Goal: Task Accomplishment & Management: Manage account settings

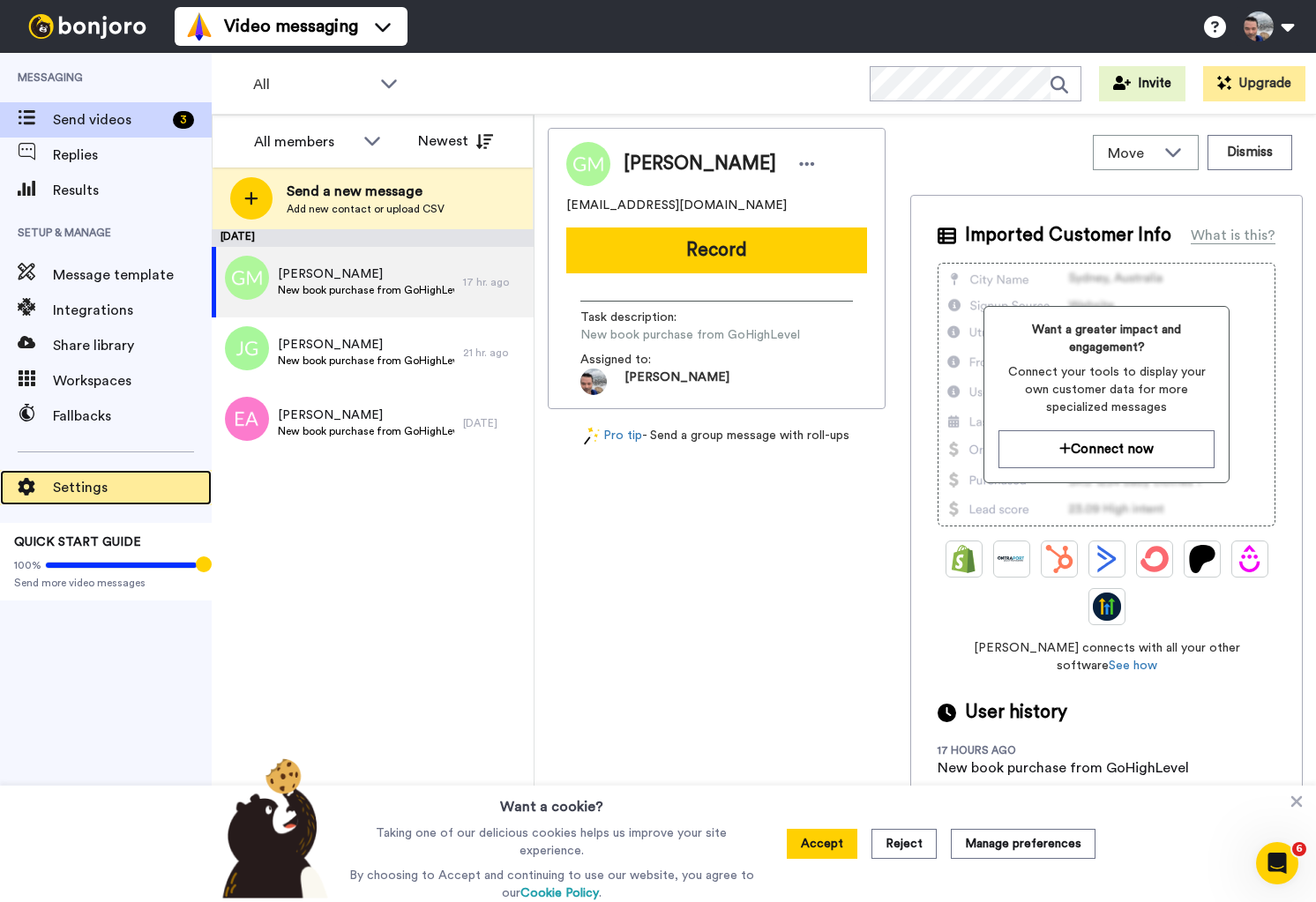
click at [98, 472] on div "Settings" at bounding box center [105, 488] width 211 height 35
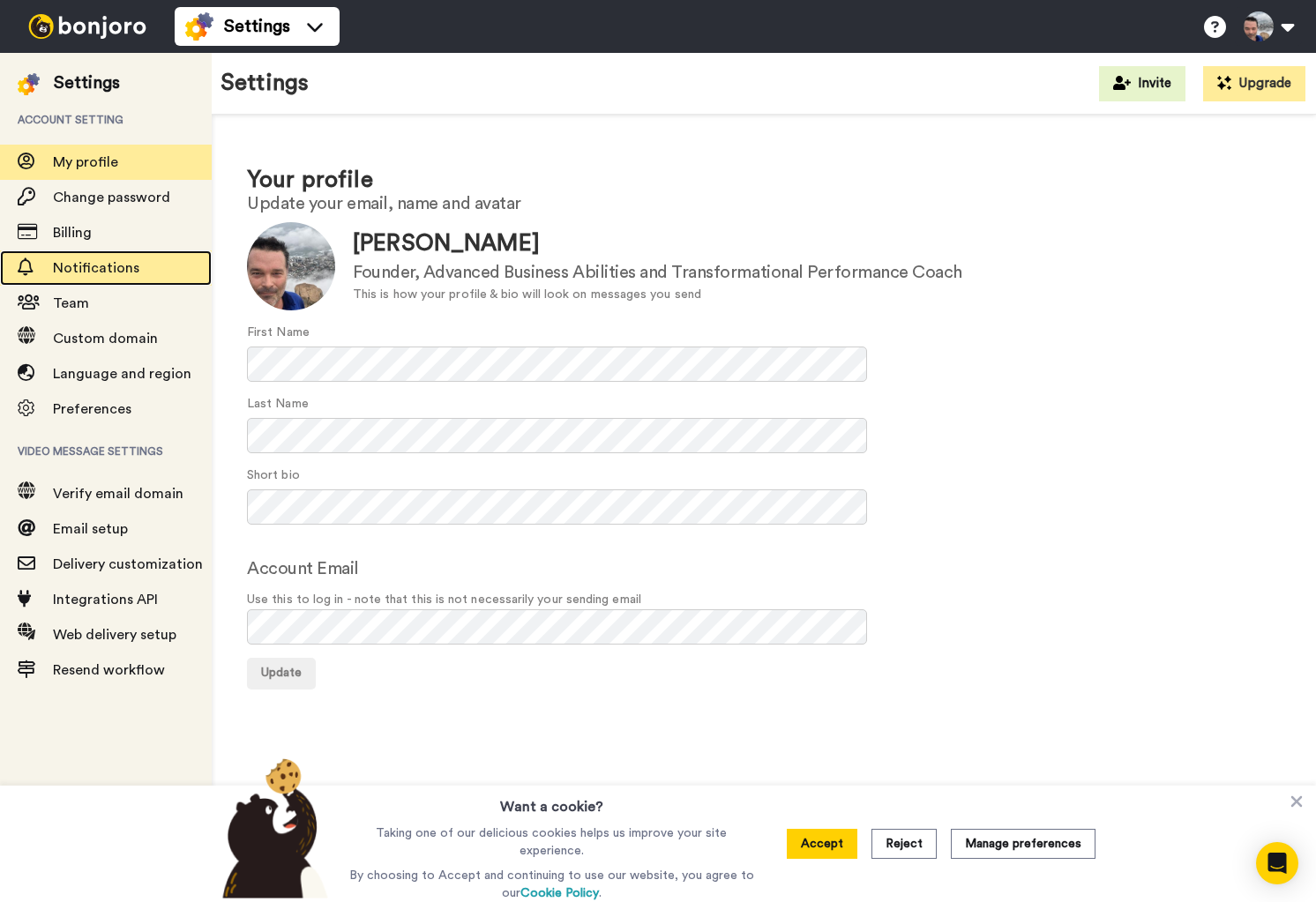
click at [114, 278] on span "Notifications" at bounding box center [132, 269] width 158 height 22
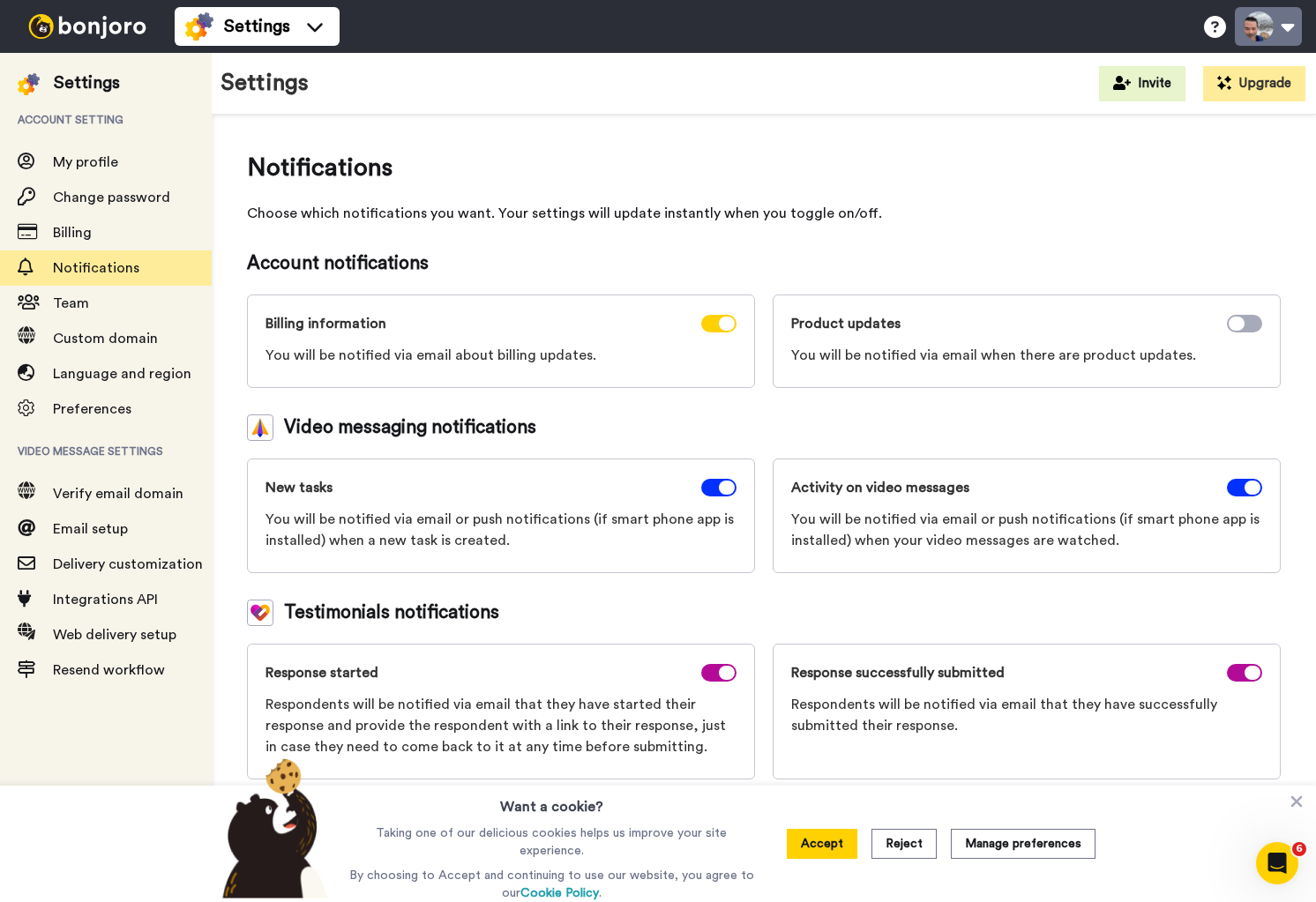
click at [1277, 26] on button at bounding box center [1269, 26] width 67 height 38
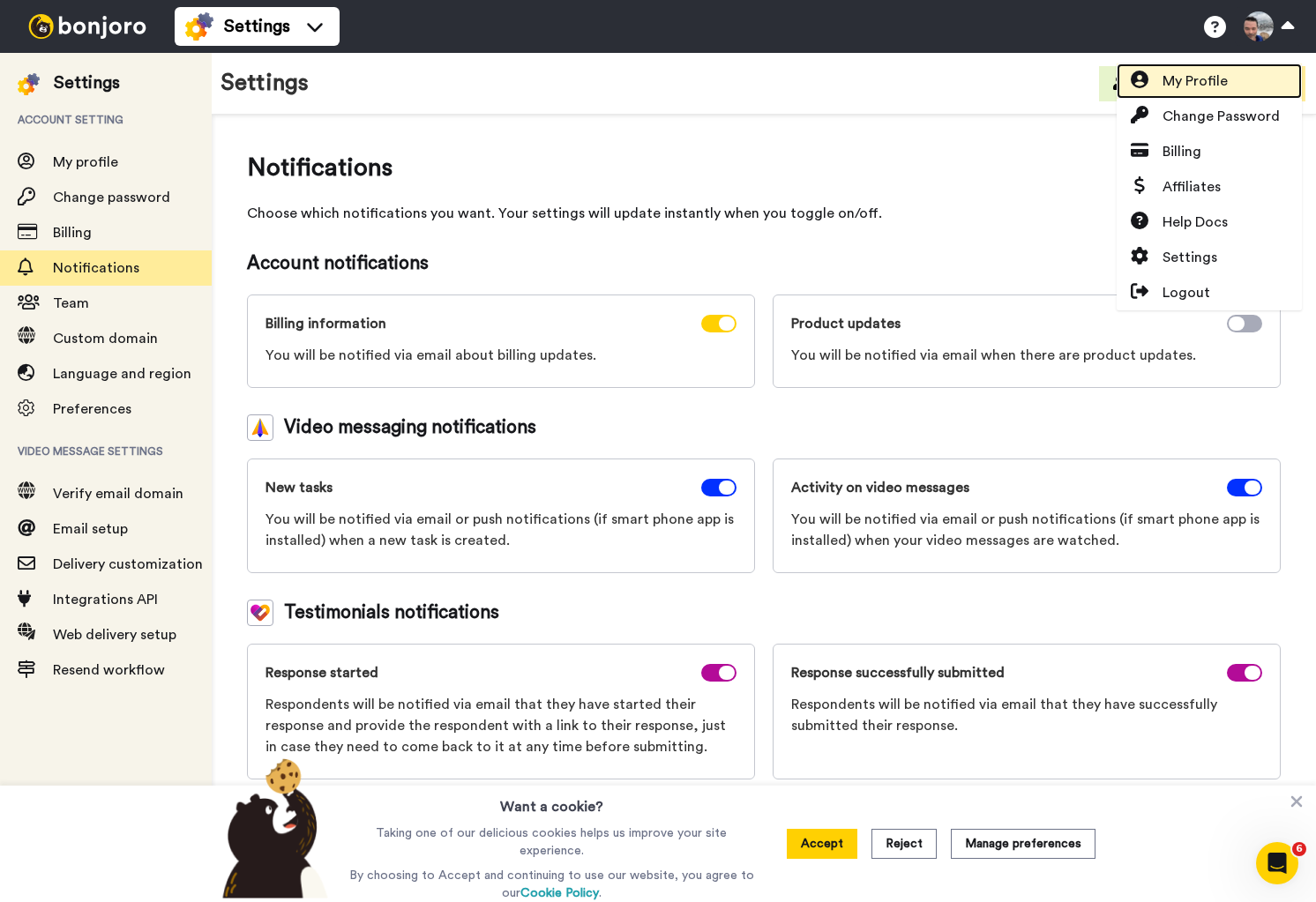
click at [1247, 84] on link "My Profile" at bounding box center [1209, 82] width 185 height 35
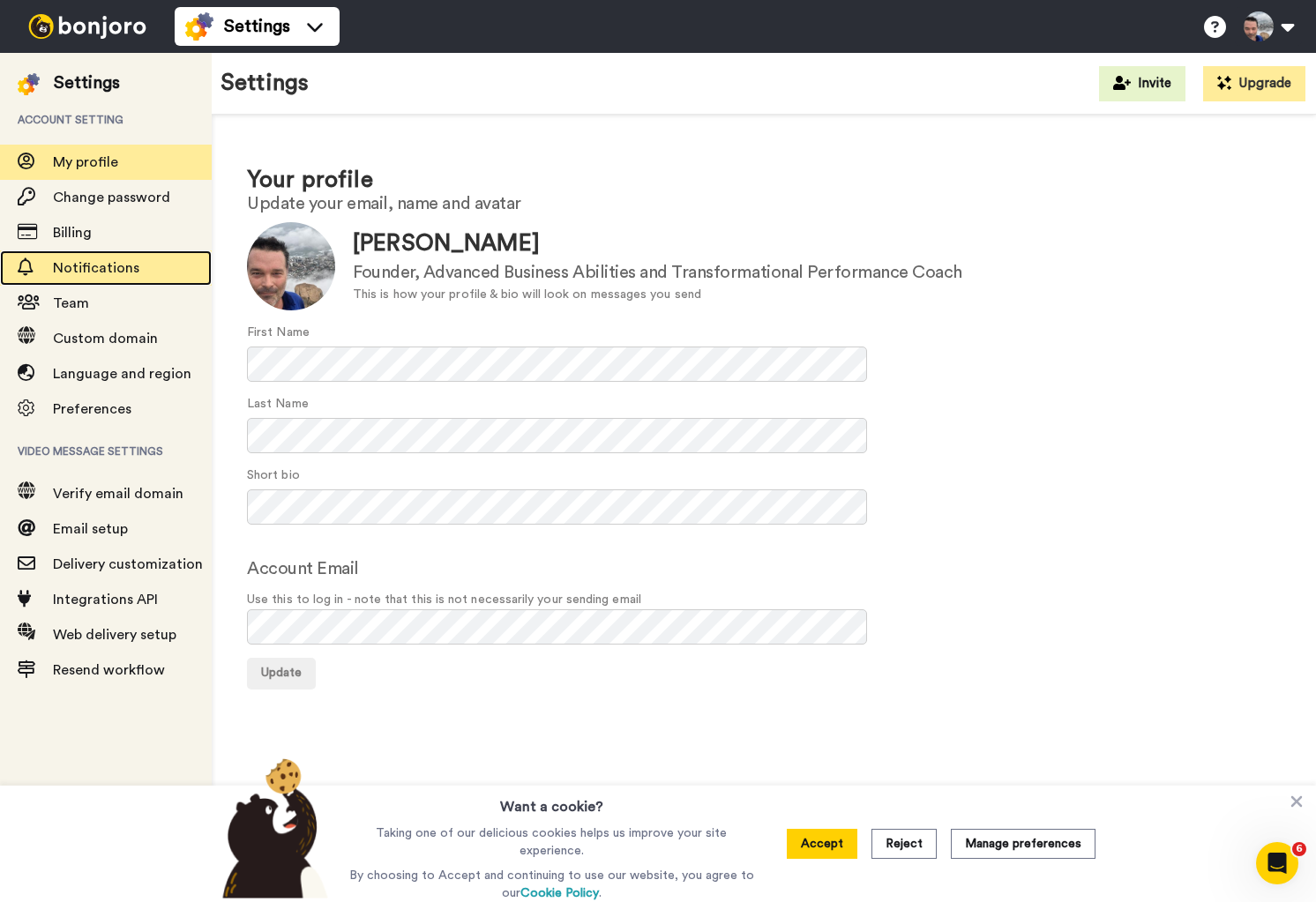
click at [90, 285] on div "Notifications" at bounding box center [105, 269] width 211 height 35
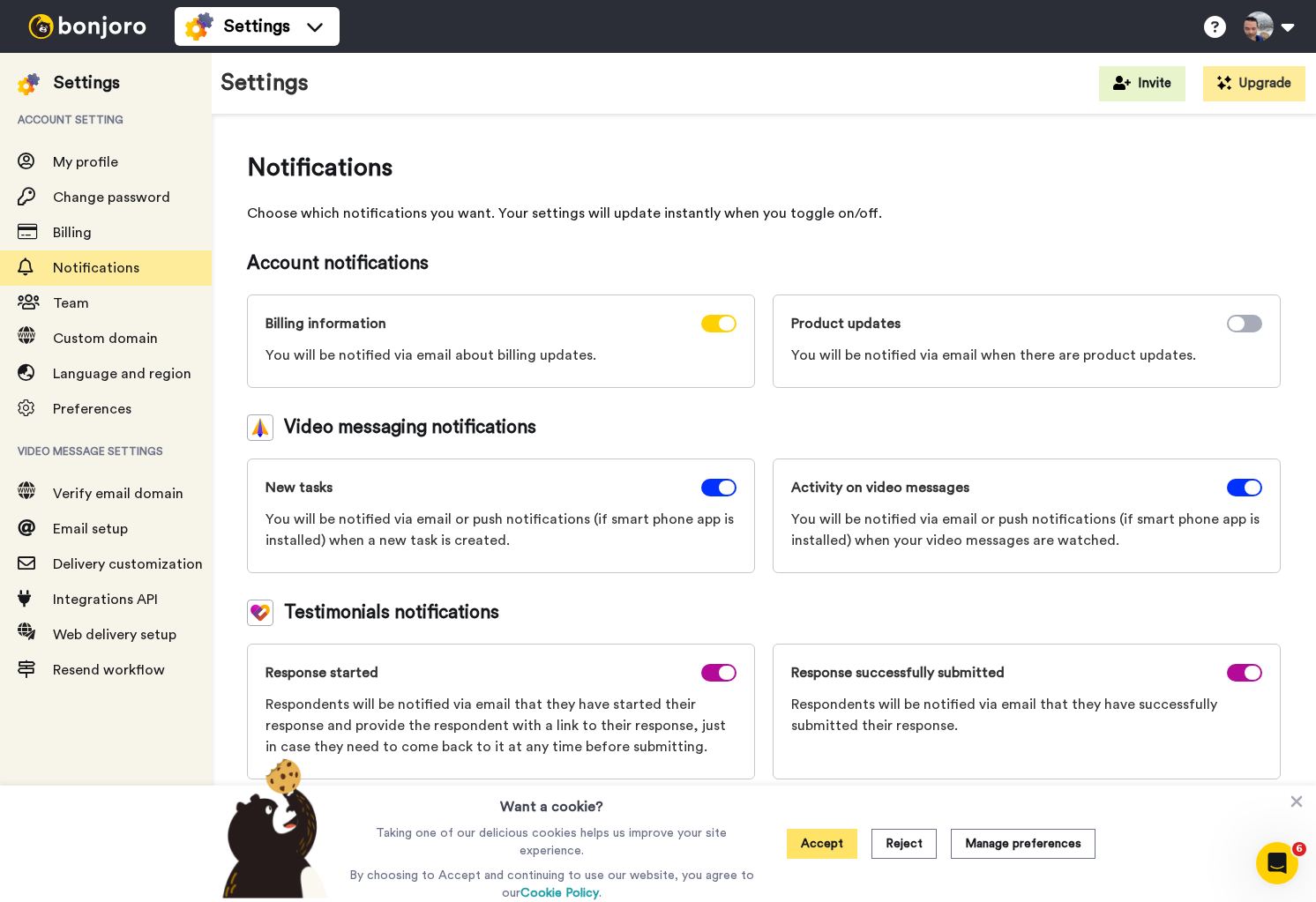
click at [800, 842] on button "Accept" at bounding box center [822, 844] width 71 height 30
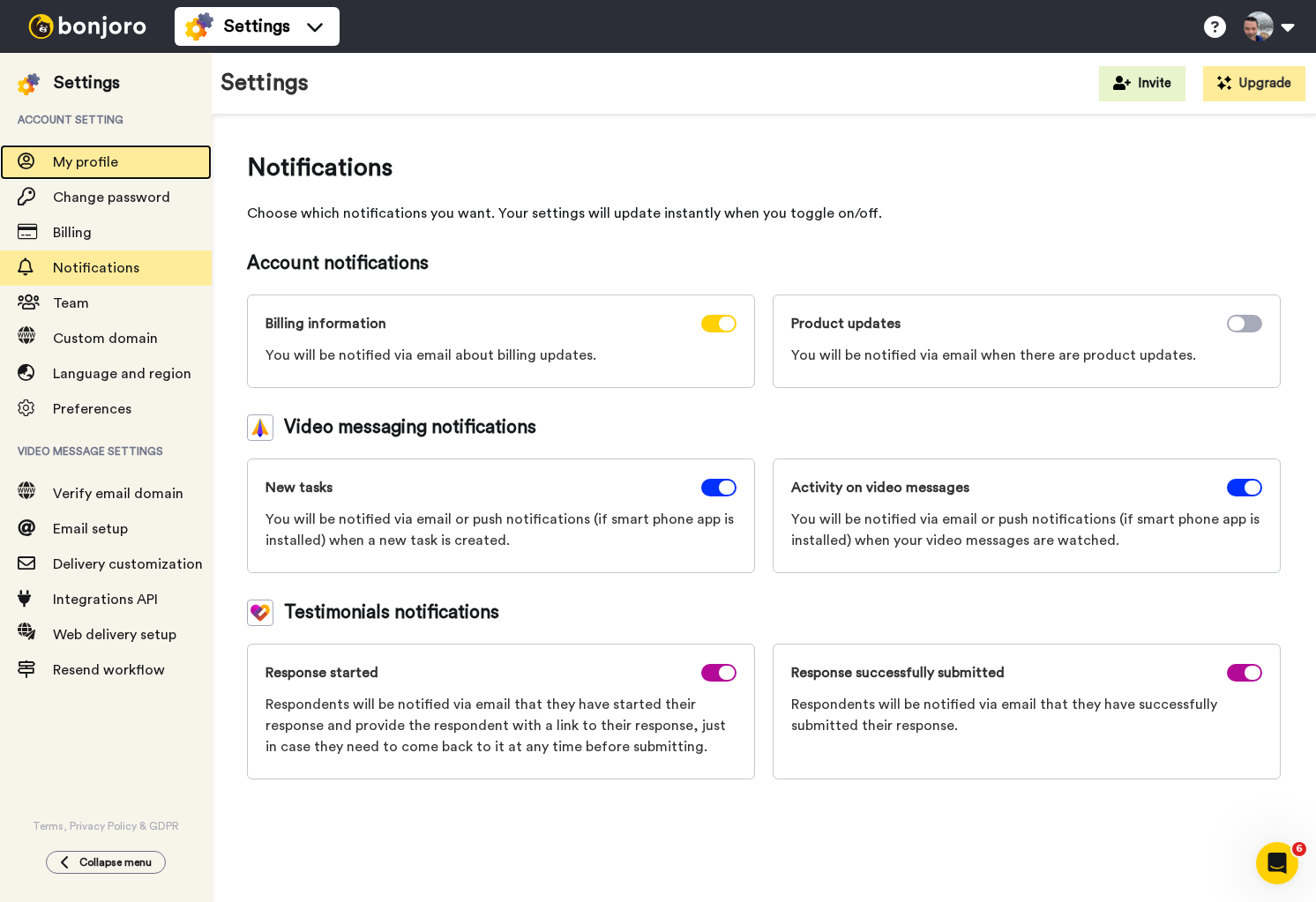
click at [81, 157] on span "My profile" at bounding box center [86, 162] width 65 height 14
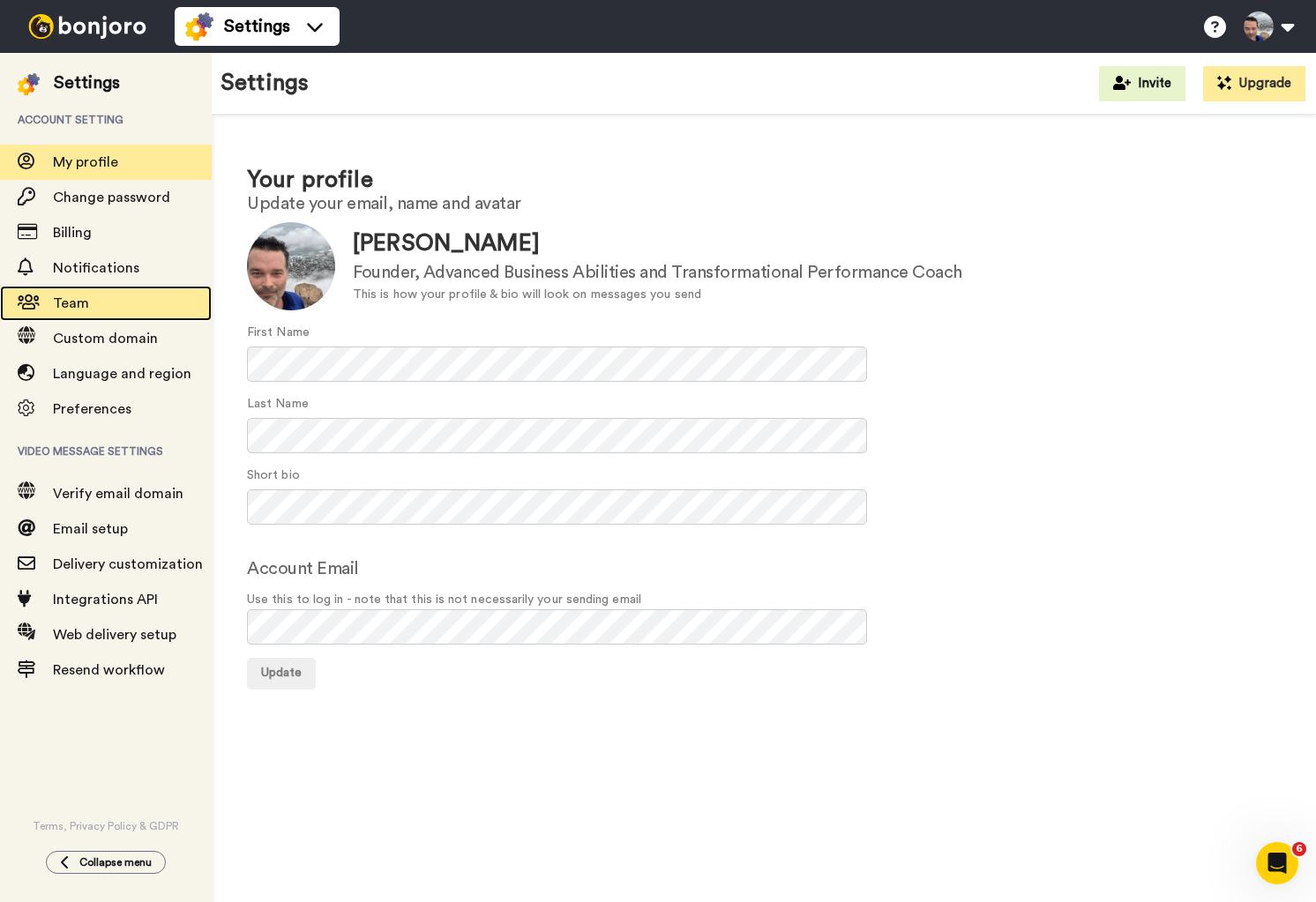
click at [107, 297] on span "Team" at bounding box center [132, 304] width 158 height 22
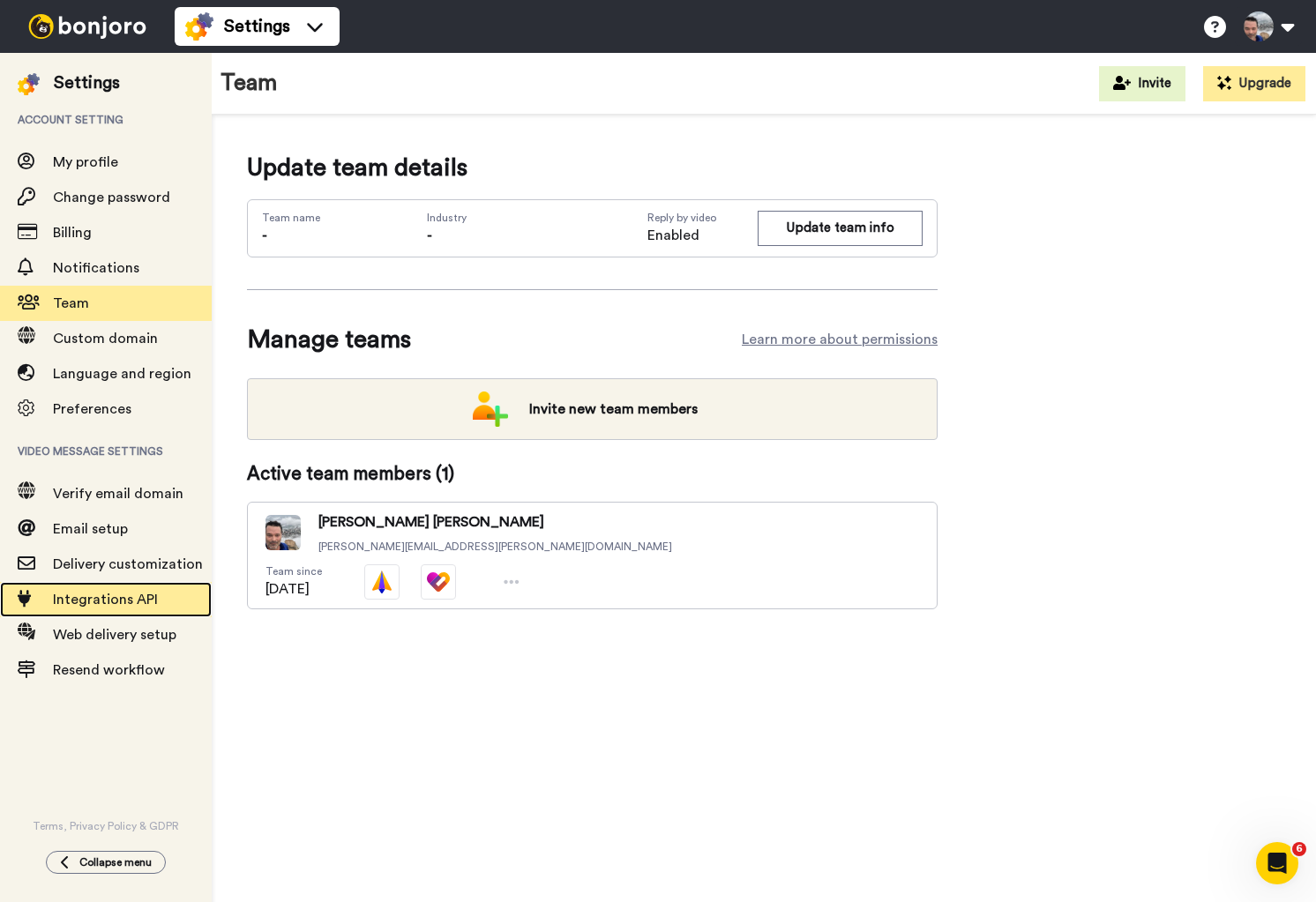
click at [103, 606] on span "Integrations API" at bounding box center [105, 600] width 105 height 14
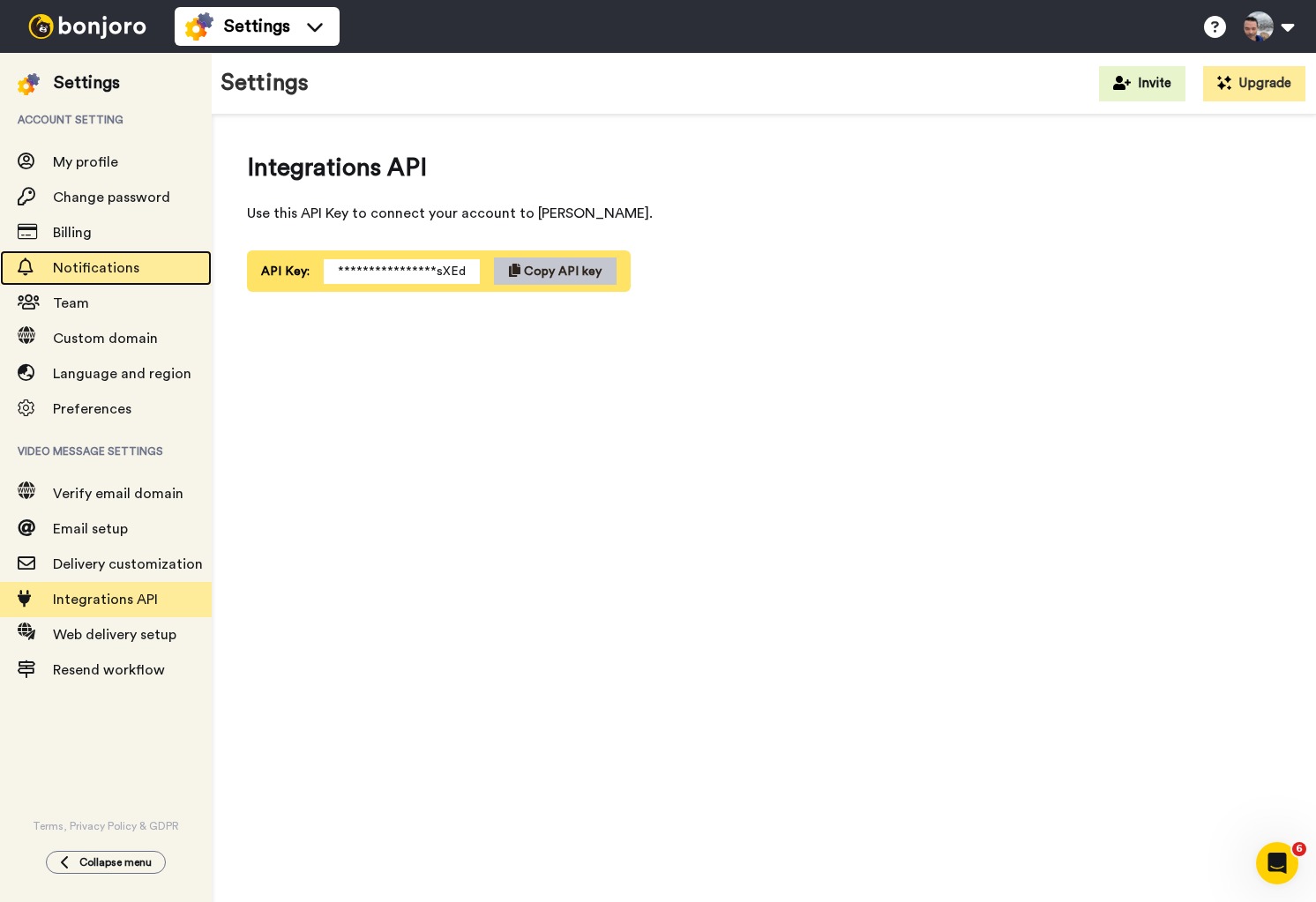
click at [158, 267] on span "Notifications" at bounding box center [132, 269] width 158 height 22
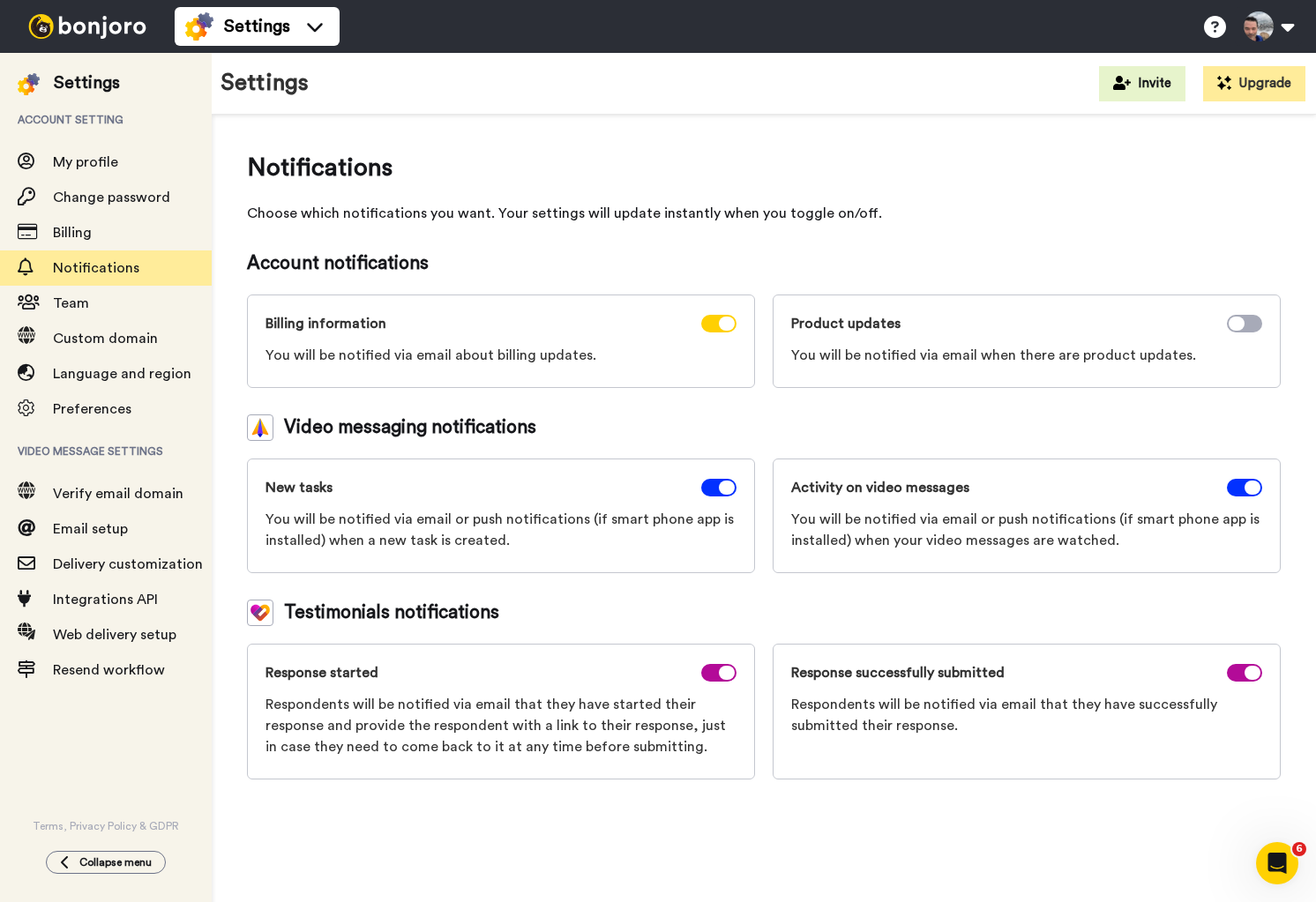
click at [82, 23] on img at bounding box center [88, 26] width 133 height 25
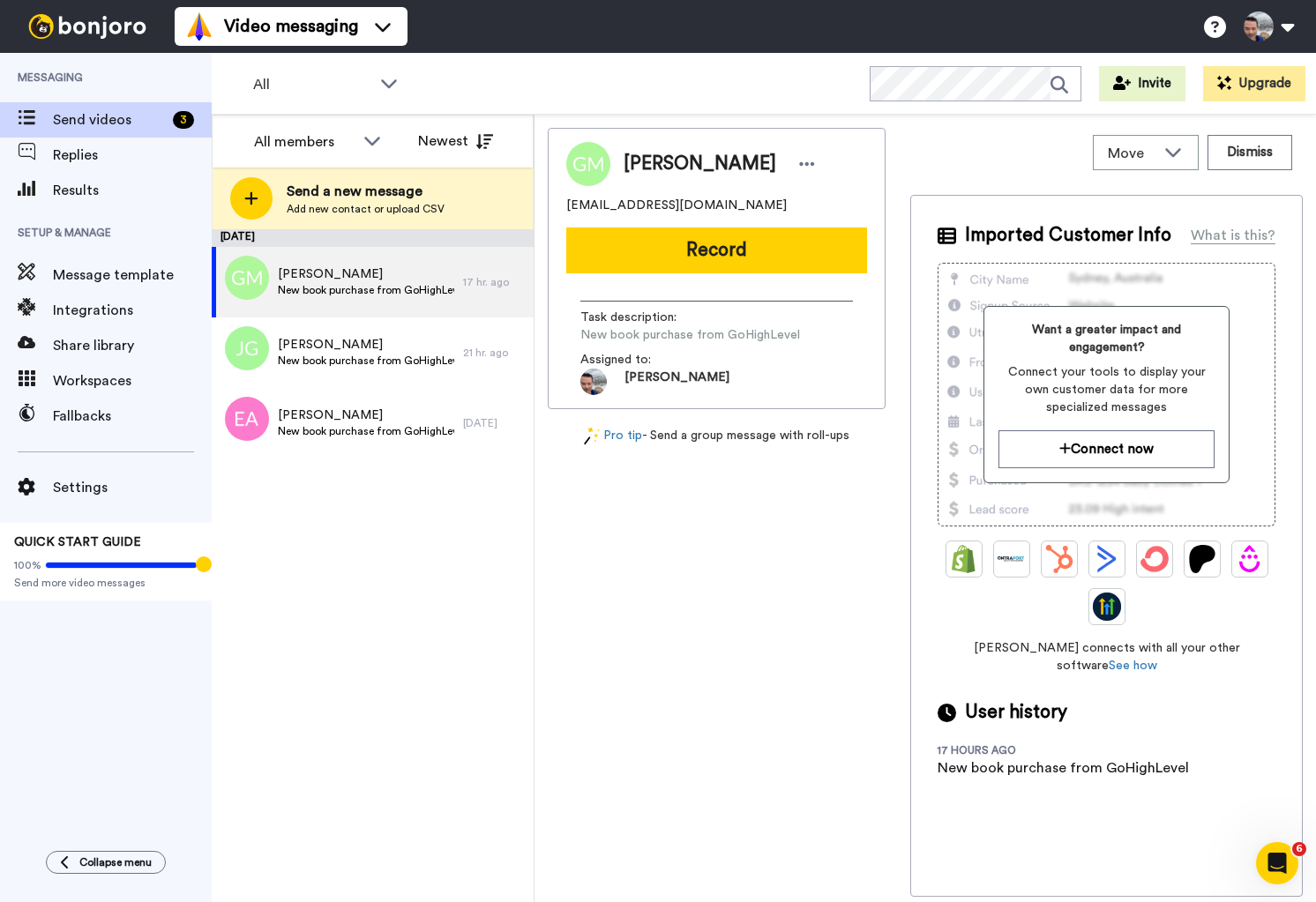
click at [1013, 153] on div "Move WORKSPACES View all Default SSA_Welcome Lead Conversion Discovery Session …" at bounding box center [1107, 152] width 392 height 49
